Goal: Answer question/provide support

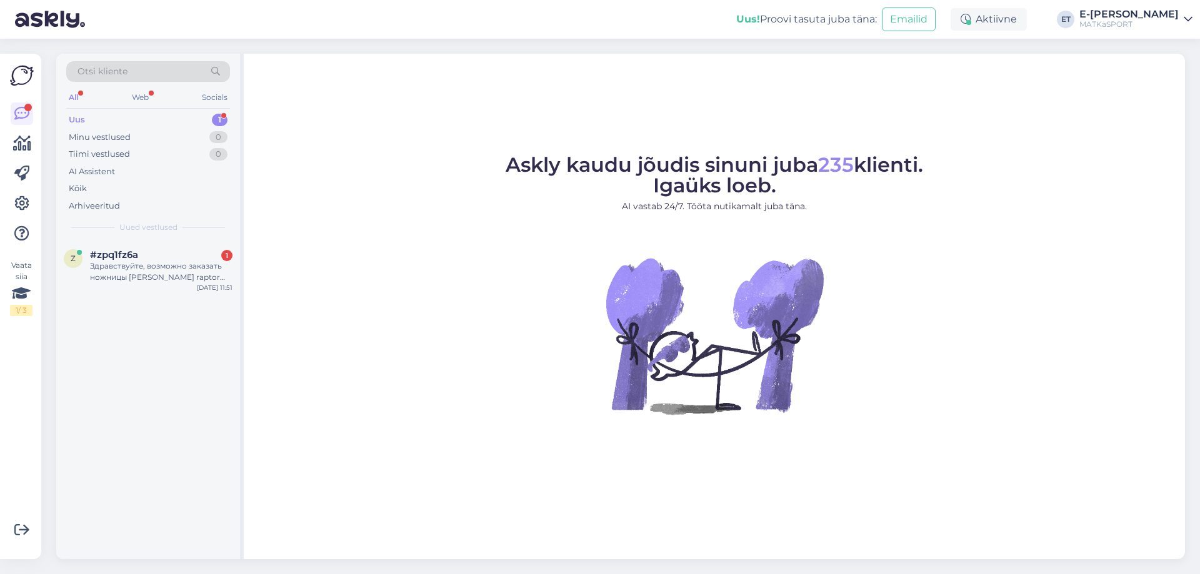
click at [96, 119] on div "Uus 1" at bounding box center [148, 119] width 164 height 17
click at [85, 120] on div "Uus 1" at bounding box center [148, 119] width 164 height 17
click at [144, 262] on div "Здравствуйте, возможно заказать ножницы [PERSON_NAME] raptor blue? На сайте в т…" at bounding box center [161, 272] width 142 height 22
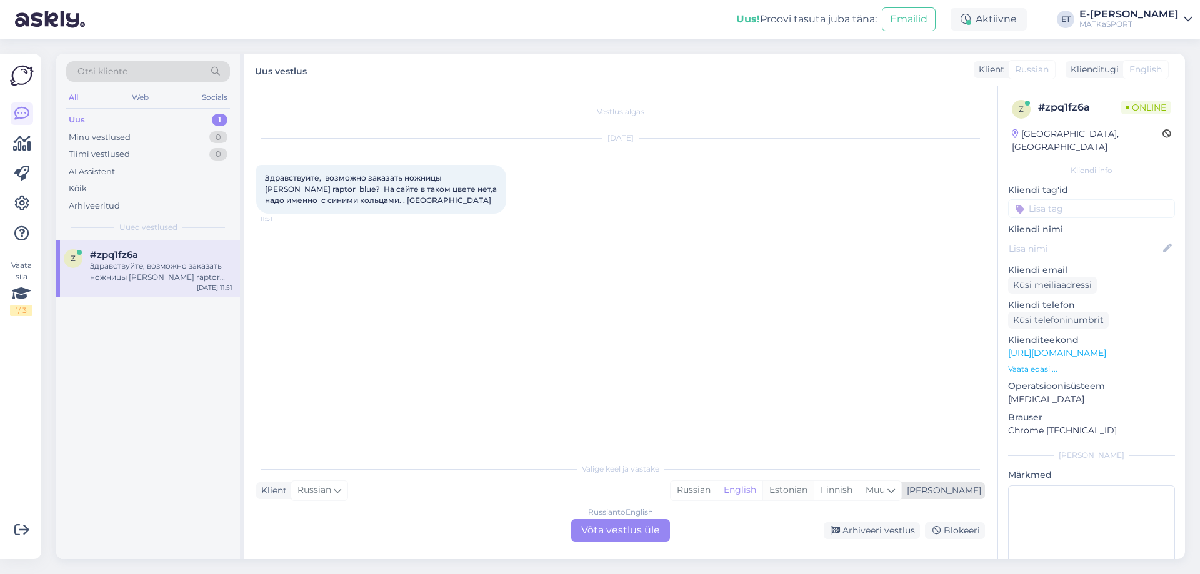
click at [813, 492] on div "Estonian" at bounding box center [787, 490] width 51 height 19
click at [1137, 67] on span "English" at bounding box center [1145, 69] width 32 height 13
click at [1108, 72] on div "Klienditugi" at bounding box center [1091, 69] width 53 height 13
click at [638, 534] on div "Russian to Estonian Võta vestlus üle" at bounding box center [620, 530] width 99 height 22
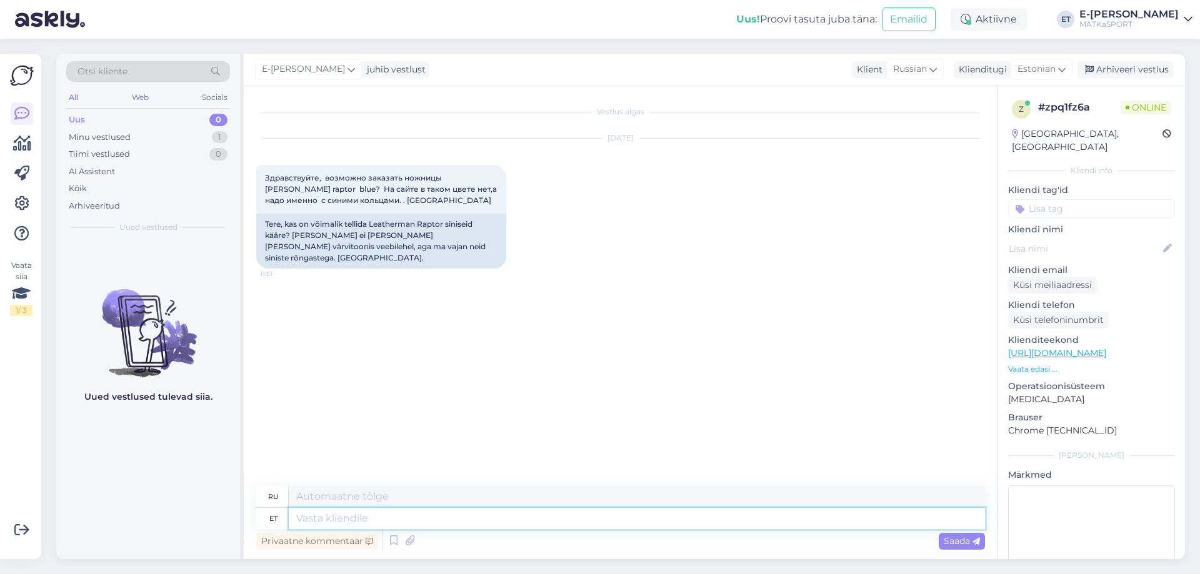
click at [314, 520] on textarea at bounding box center [637, 518] width 696 height 21
type textarea "Tere"
type textarea "Привет"
type textarea "Tere!"
type textarea "Привет!"
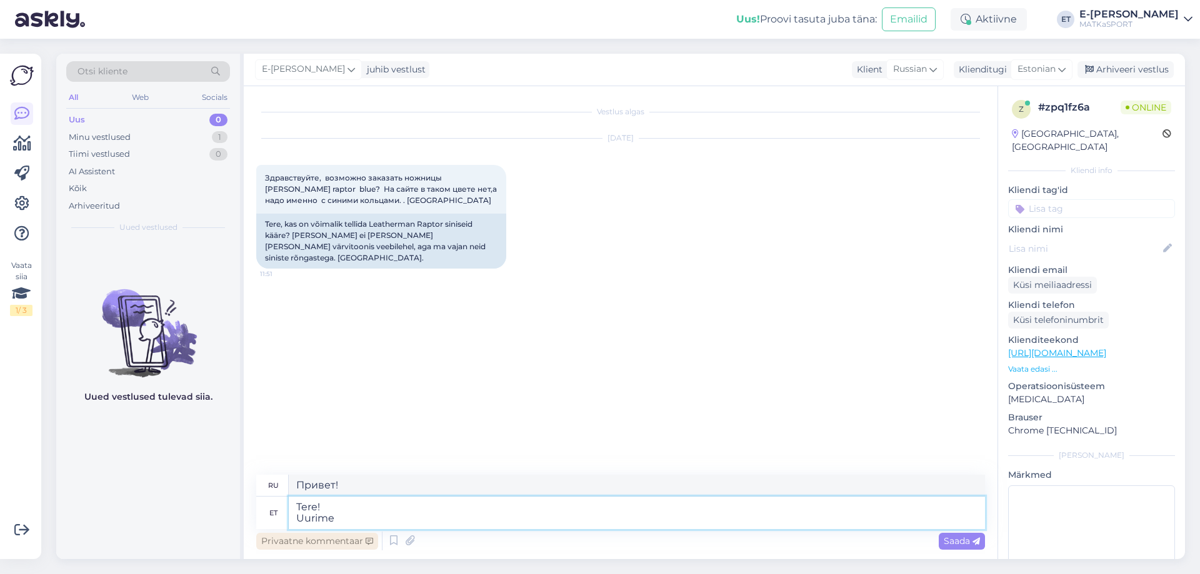
type textarea "Tere! Uurime t"
type textarea "Привет! Давайте разберёмся."
type textarea "Tere! Uurime tellimu"
type textarea "Здравствуйте! Мы расследуем заказ."
type textarea "Tere! Uurime tellimise"
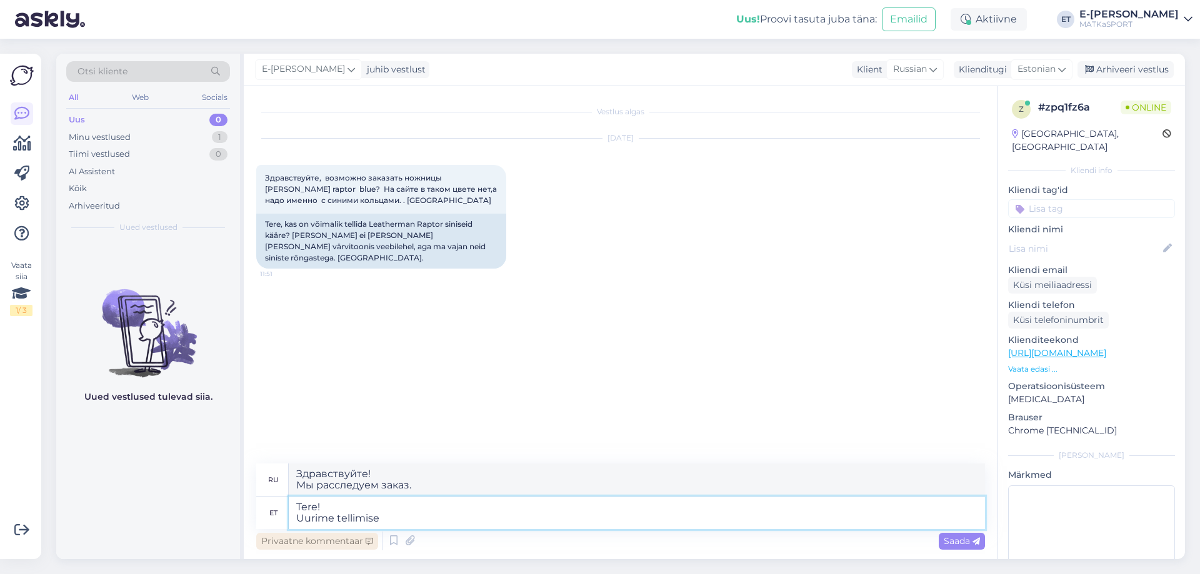
type textarea "Здравствуйте! Мы рассматриваем возможность заказа."
type textarea "Tere! Uurime tellimise võimalust."
drag, startPoint x: 371, startPoint y: 225, endPoint x: 478, endPoint y: 223, distance: 106.9
click at [478, 223] on div "Tere, kas on võimalik tellida Leatherman Raptor siniseid kääre? [PERSON_NAME] e…" at bounding box center [381, 241] width 250 height 55
copy div "Leatherman Raptor [PERSON_NAME]"
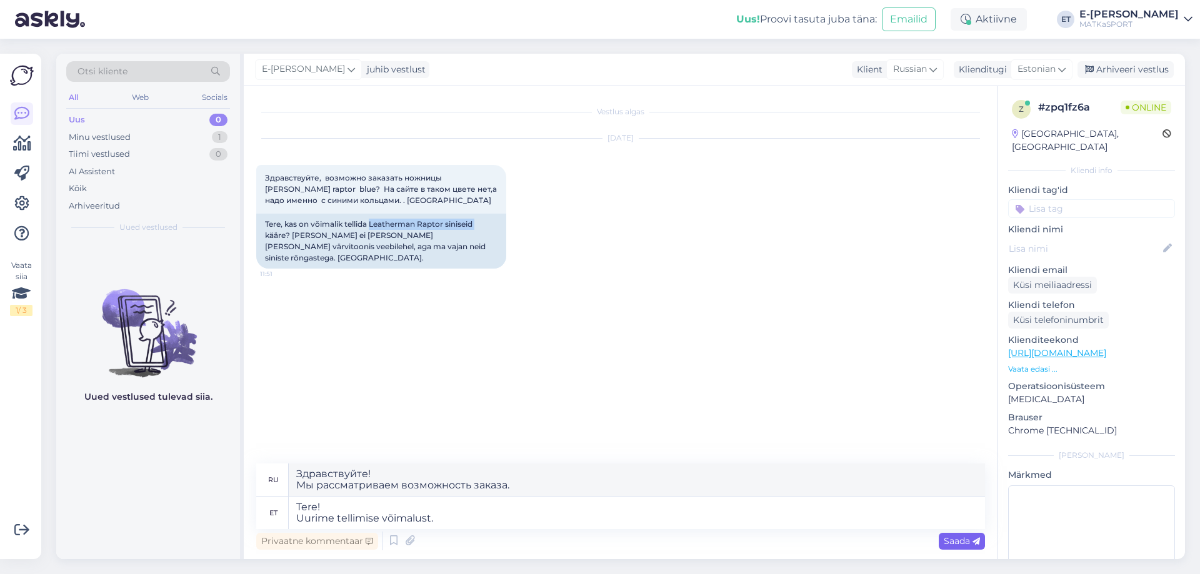
click at [955, 539] on span "Saada" at bounding box center [961, 540] width 36 height 11
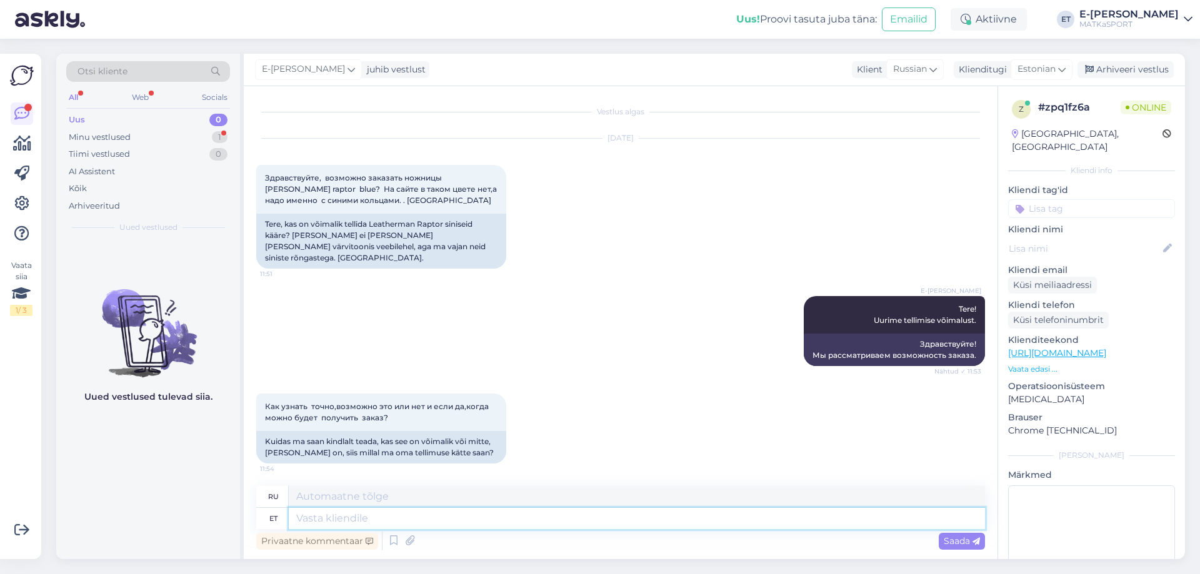
click at [365, 517] on textarea at bounding box center [637, 518] width 696 height 21
type textarea "See"
type textarea "Этот"
type textarea "Soovitud t"
type textarea "Желанный"
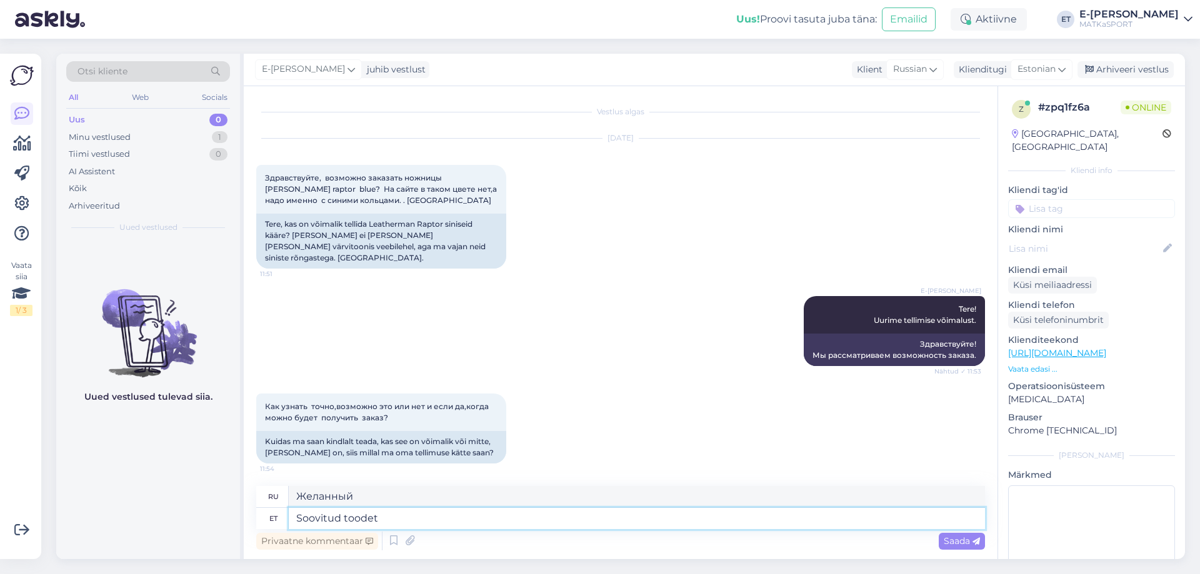
type textarea "Soovitud toodet o"
type textarea "Желаемый продукт"
type textarea "Soovitud toodet on"
type textarea "Желаемый продукт - это"
type textarea "Soovitud toodet on võimalik"
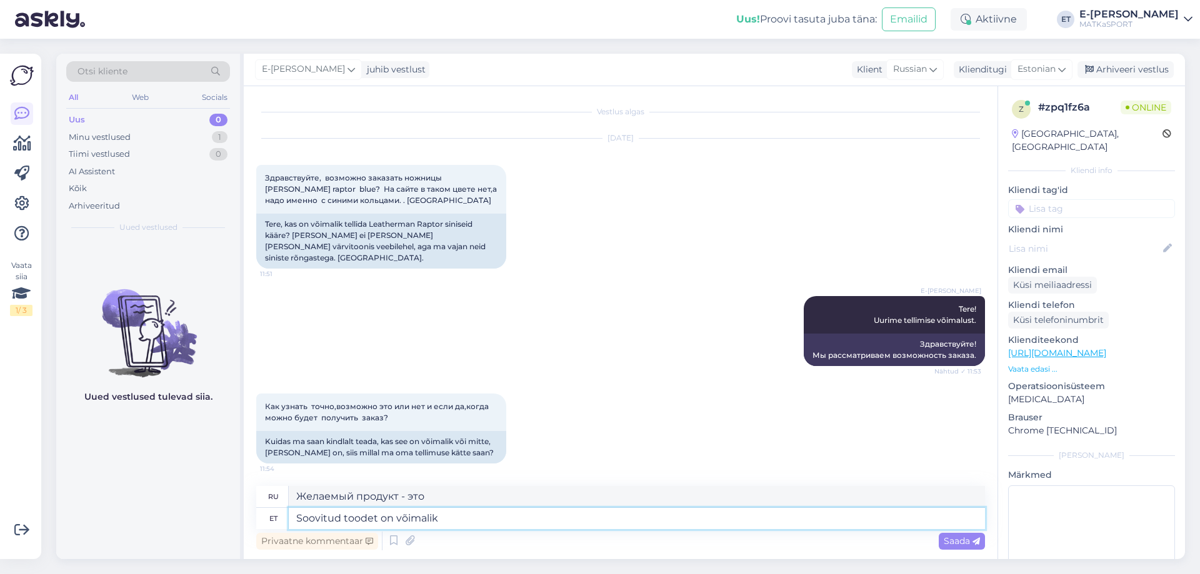
type textarea "Желаемый продукт возможен"
type textarea "Soovitud toodet on võimalik meie"
type textarea "Желаемый товар доступен у нас"
type textarea "Soovitud toodet on võimalik meie koduleheküljelt"
type textarea "Желаемый вами товар доступен на нашем сайте."
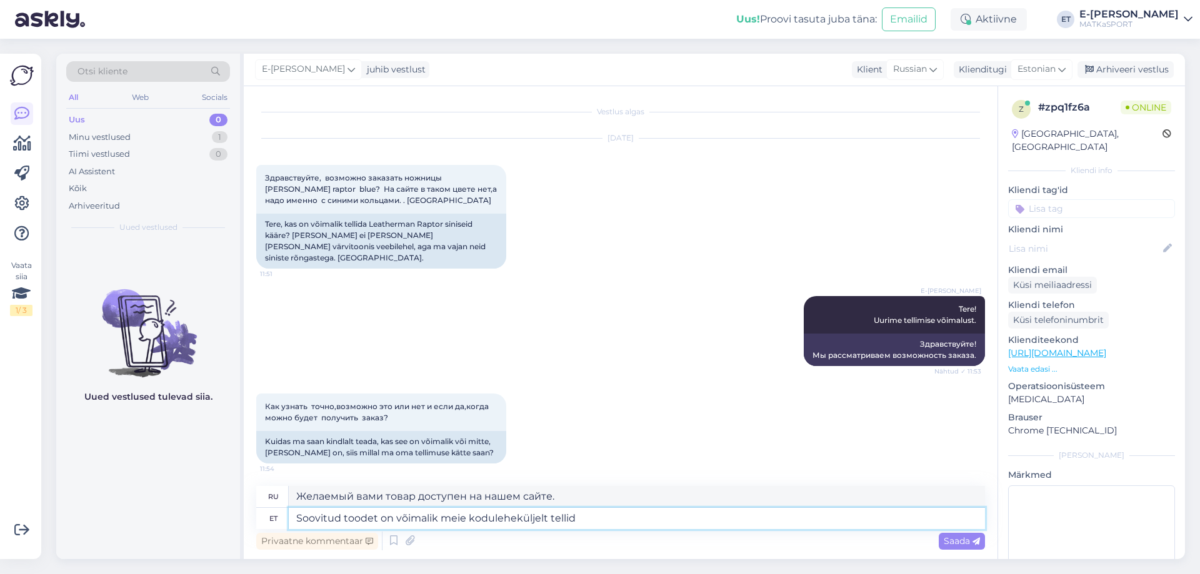
type textarea "Soovitud toodet on võimalik meie koduleheküljelt tellida"
type textarea "Желаемый товар можно заказать на нашем сайте."
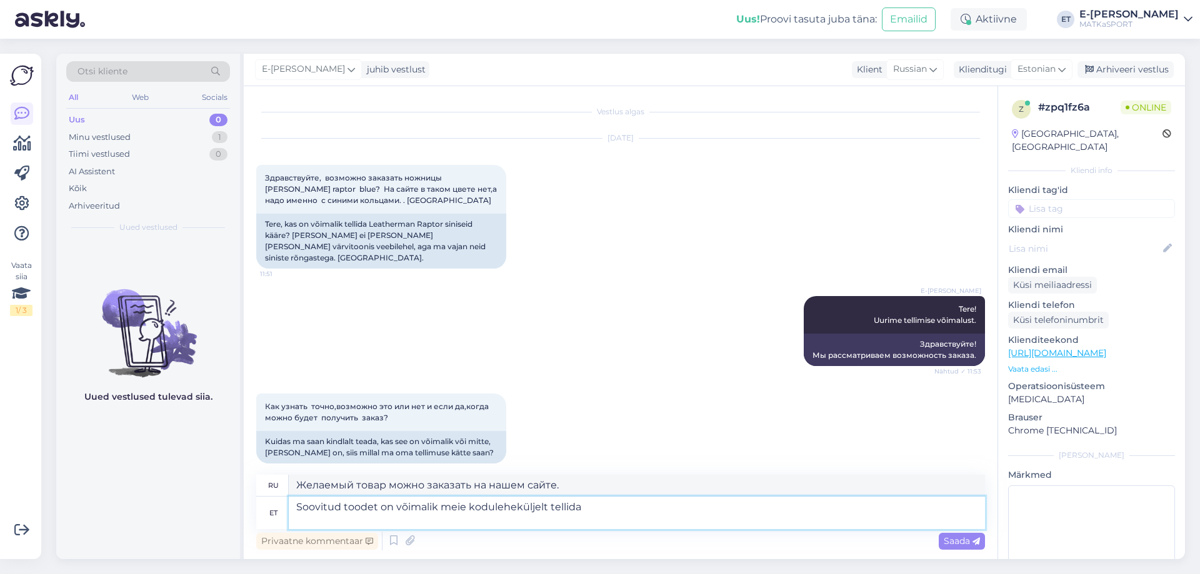
paste textarea "[URL][DOMAIN_NAME]"
type textarea "Soovitud toodet on võimalik meie koduleheküljelt tellida [URL][DOMAIN_NAME]"
type textarea "Желаемый товар можно заказать на нашем сайте [URL][DOMAIN_NAME]"
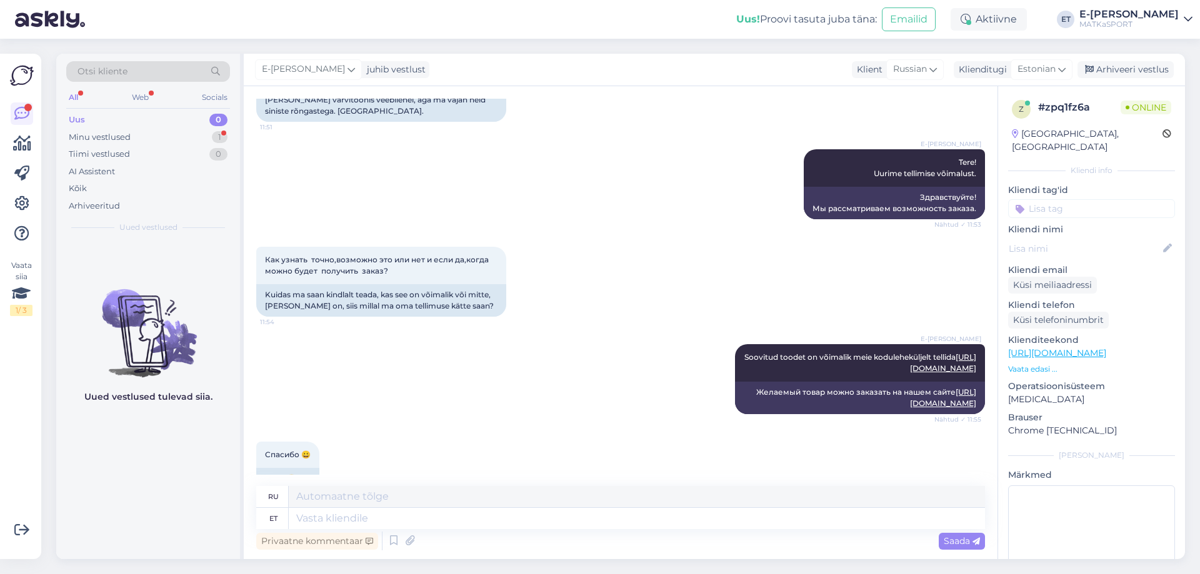
scroll to position [209, 0]
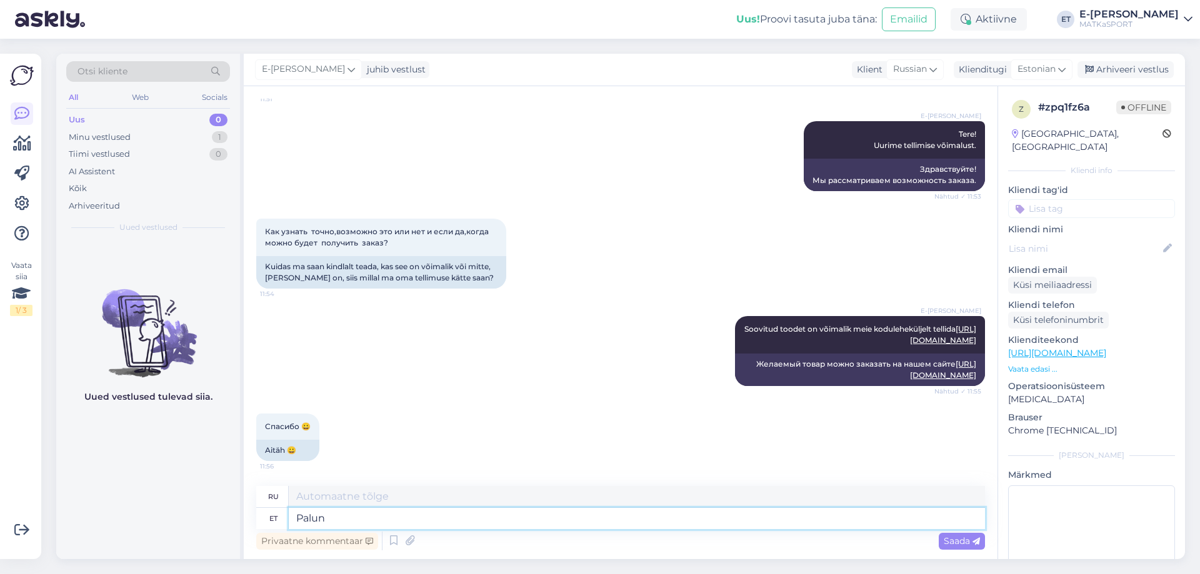
type textarea "Palun"
type textarea "Пожалуйста"
type textarea "Palun,"
type textarea "Пожалуйста,"
type textarea "Palun, ilusat p"
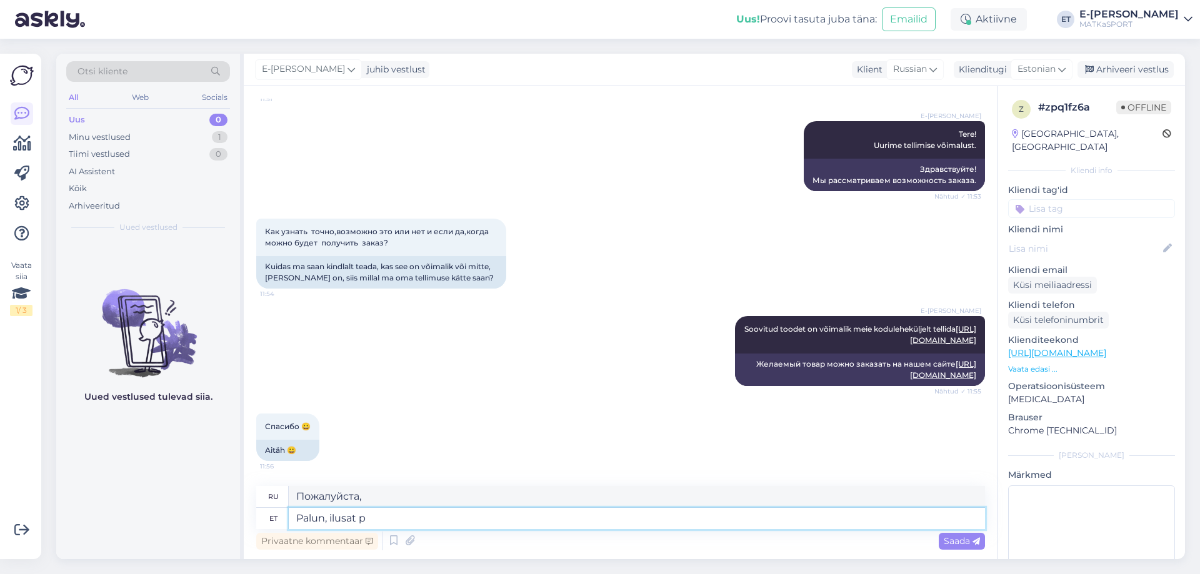
type textarea "Пожалуйста, красавица."
type textarea "Palun, ilusat päeva"
type textarea "Желаю вам хорошего дня."
type textarea "Palun, ilusat päeva jätku!"
type textarea "Желаю вам хорошего дня!"
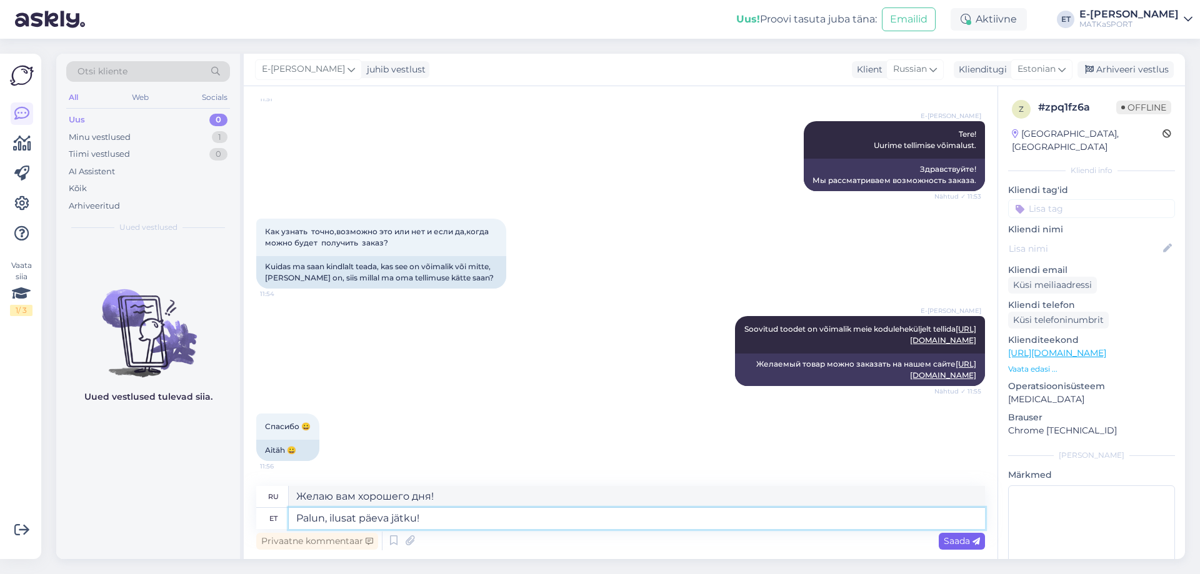
type textarea "Palun, ilusat päeva jätku!"
click at [960, 544] on span "Saada" at bounding box center [961, 540] width 36 height 11
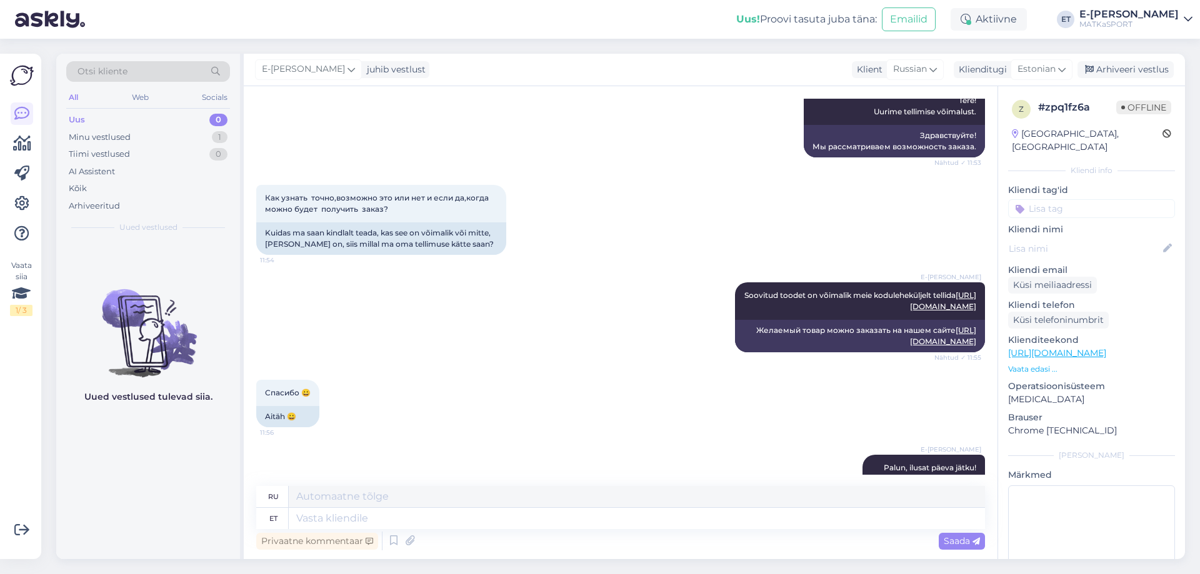
scroll to position [284, 0]
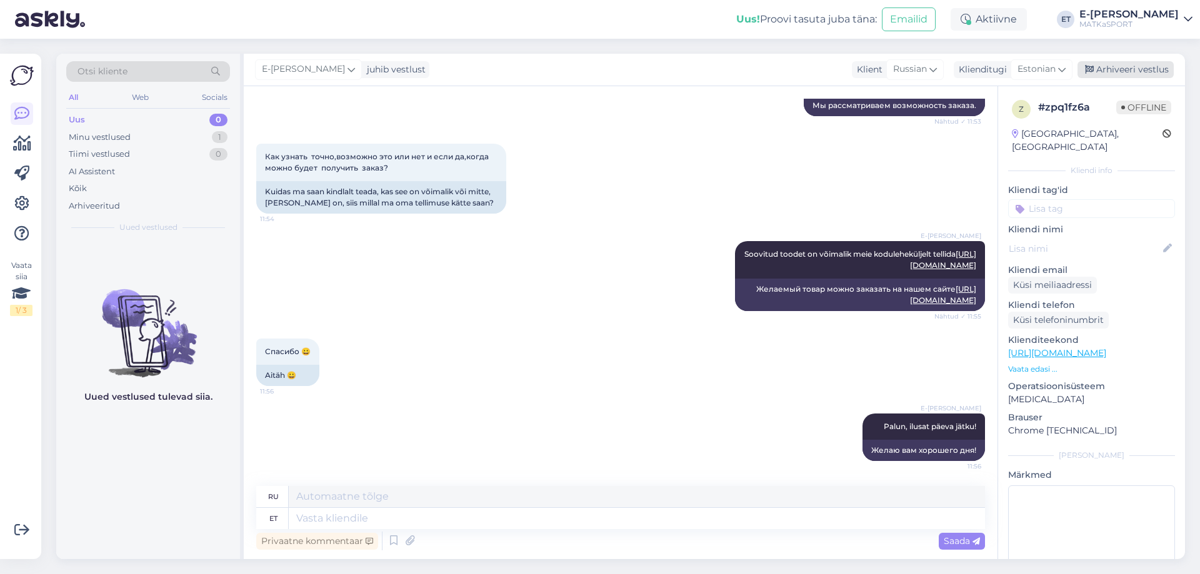
click at [1123, 71] on div "Arhiveeri vestlus" at bounding box center [1125, 69] width 96 height 17
